Goal: Task Accomplishment & Management: Manage account settings

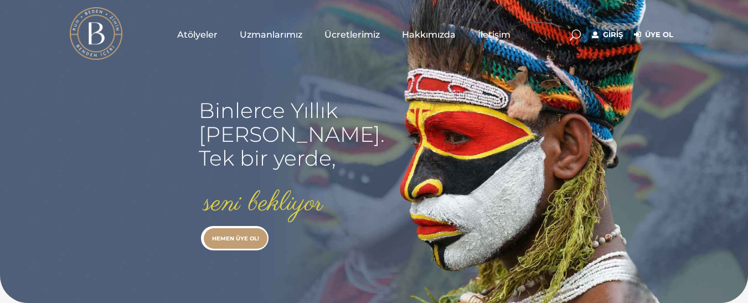
click at [611, 32] on link "Giriş" at bounding box center [607, 34] width 31 height 13
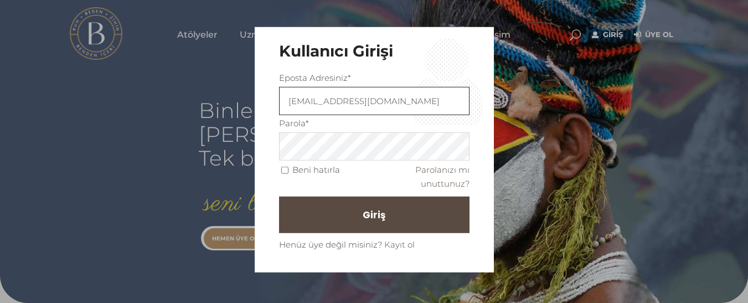
click at [413, 98] on input "[EMAIL_ADDRESS][DOMAIN_NAME]" at bounding box center [374, 101] width 190 height 28
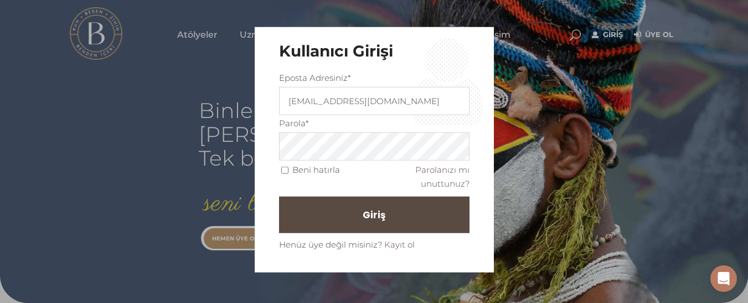
click at [619, 281] on div "Kullanıcı Girişi Eposta Adresiniz* [EMAIL_ADDRESS][DOMAIN_NAME] Parola* Beni ha…" at bounding box center [374, 151] width 748 height 303
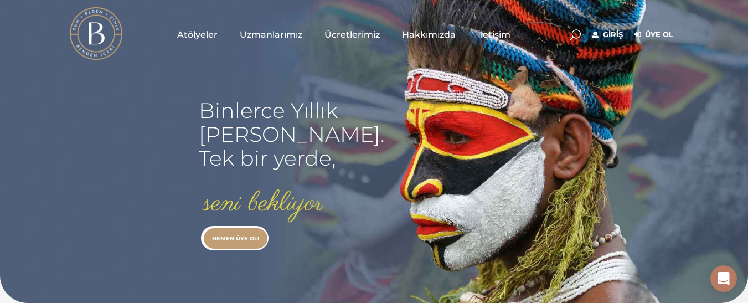
click at [614, 37] on link "Giriş" at bounding box center [607, 34] width 31 height 13
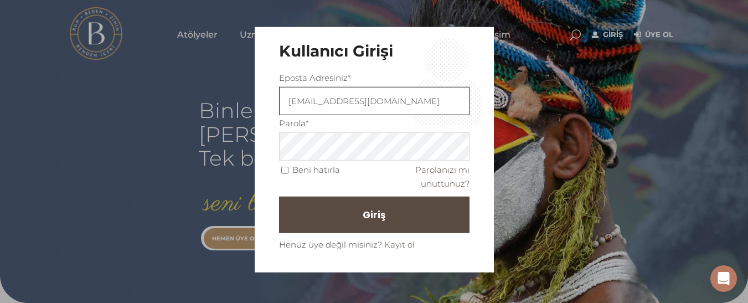
click at [413, 100] on input "[EMAIL_ADDRESS][DOMAIN_NAME]" at bounding box center [374, 101] width 190 height 28
click at [279, 196] on button "Giriş" at bounding box center [374, 214] width 190 height 37
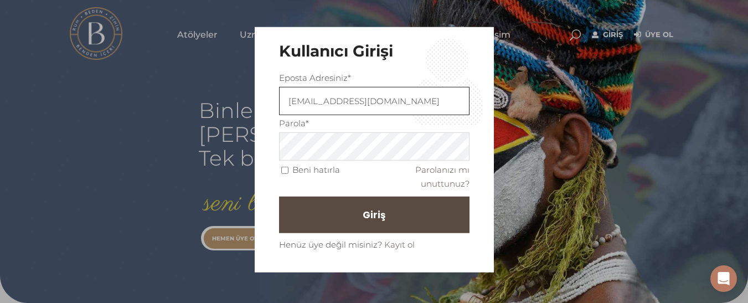
click at [279, 196] on button "Giriş" at bounding box center [374, 214] width 190 height 37
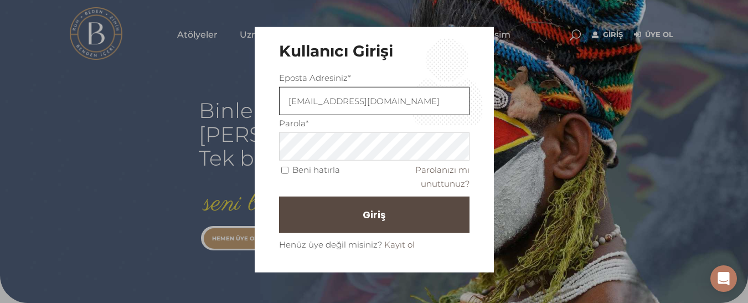
click at [279, 196] on button "Giriş" at bounding box center [374, 214] width 190 height 37
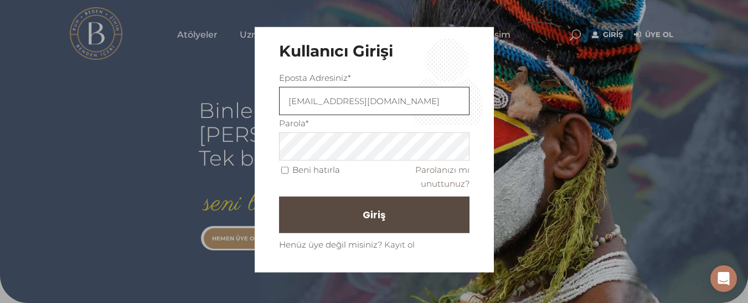
click at [279, 196] on button "Giriş" at bounding box center [374, 214] width 190 height 37
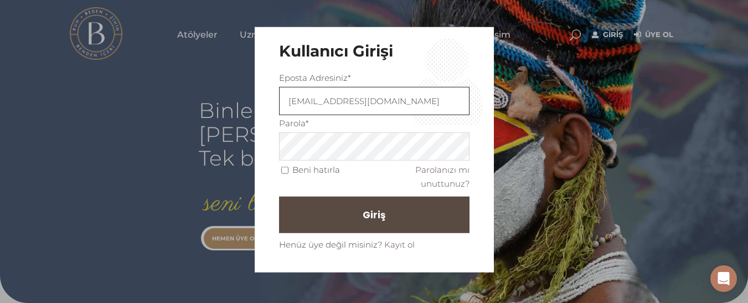
click at [279, 196] on button "Giriş" at bounding box center [374, 214] width 190 height 37
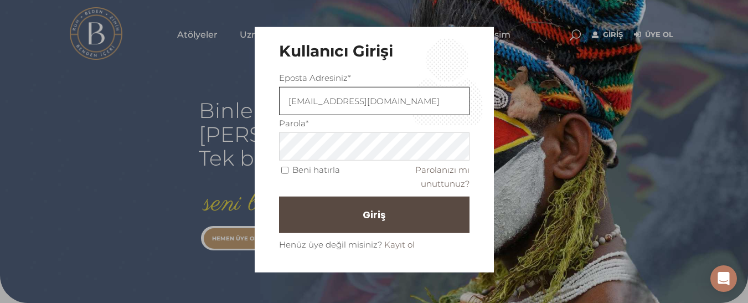
click at [279, 196] on button "Giriş" at bounding box center [374, 214] width 190 height 37
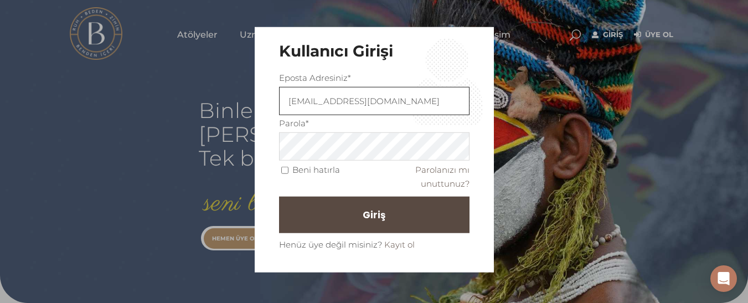
click at [279, 196] on button "Giriş" at bounding box center [374, 214] width 190 height 37
type input "f"
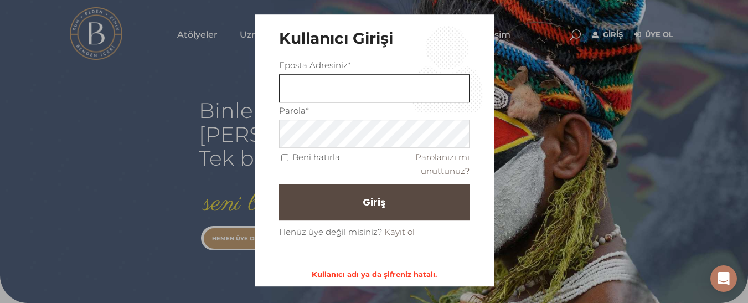
type input "[EMAIL_ADDRESS][DOMAIN_NAME]"
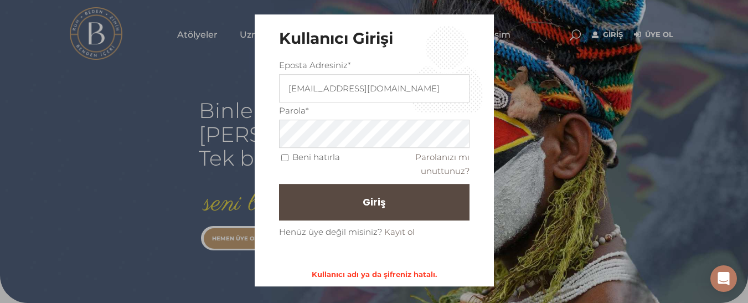
click at [286, 159] on input "Beni hatırla" at bounding box center [284, 157] width 7 height 7
checkbox input "true"
click at [572, 133] on div "Kullanıcı Girişi Eposta Adresiniz* [EMAIL_ADDRESS][DOMAIN_NAME] Parola* Beni ha…" at bounding box center [374, 151] width 748 height 303
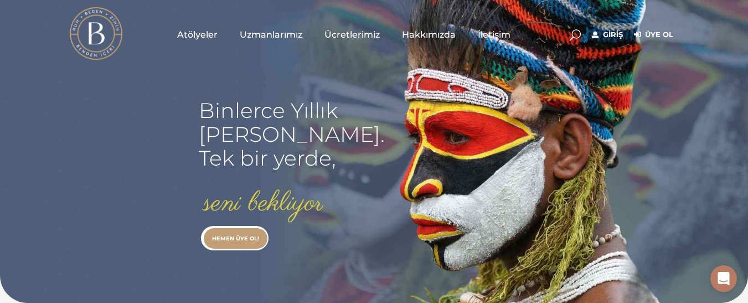
click at [610, 33] on link "Giriş" at bounding box center [607, 34] width 31 height 13
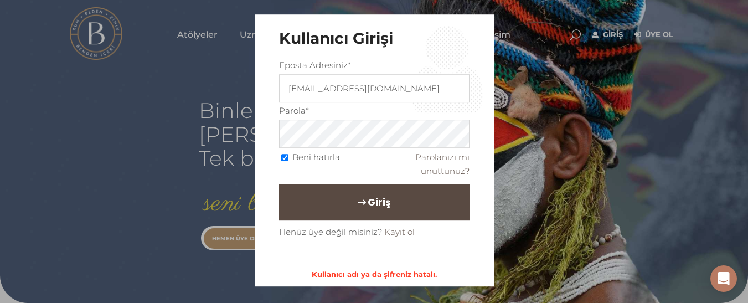
click at [399, 200] on button "Giriş" at bounding box center [374, 202] width 190 height 37
